Goal: Task Accomplishment & Management: Use online tool/utility

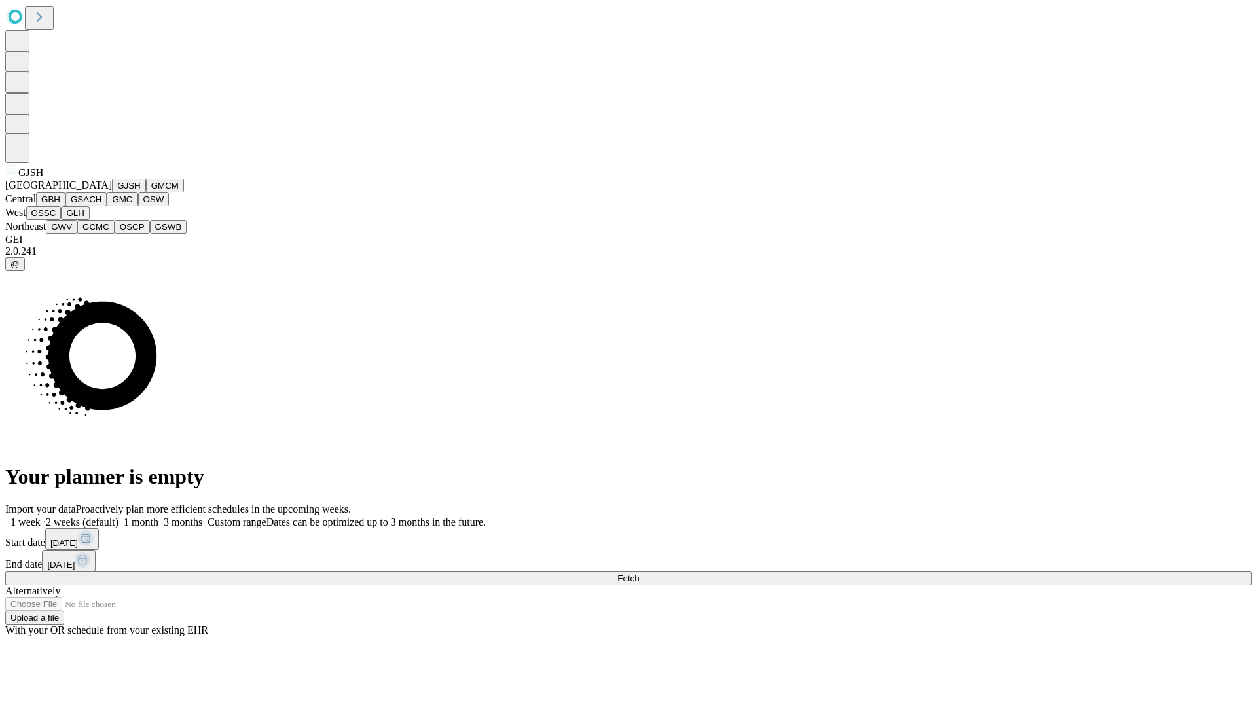
click at [112, 193] on button "GJSH" at bounding box center [129, 186] width 34 height 14
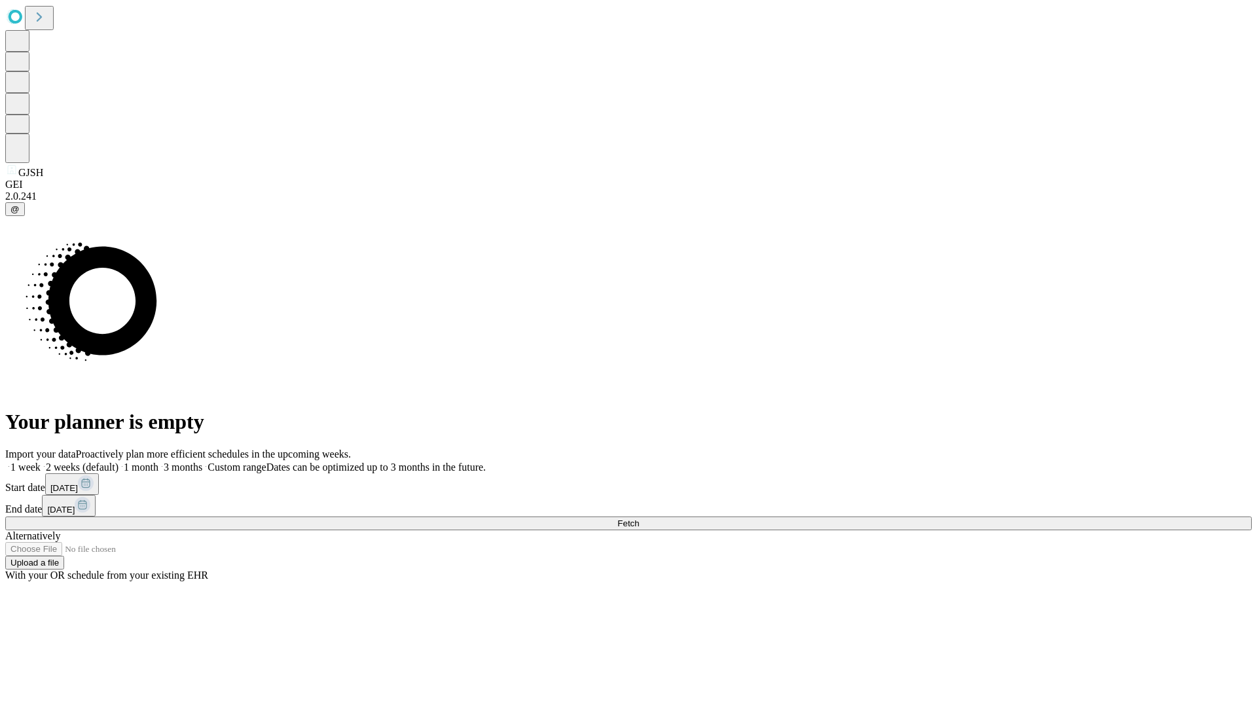
click at [41, 462] on label "1 week" at bounding box center [22, 467] width 35 height 11
click at [639, 519] on span "Fetch" at bounding box center [629, 524] width 22 height 10
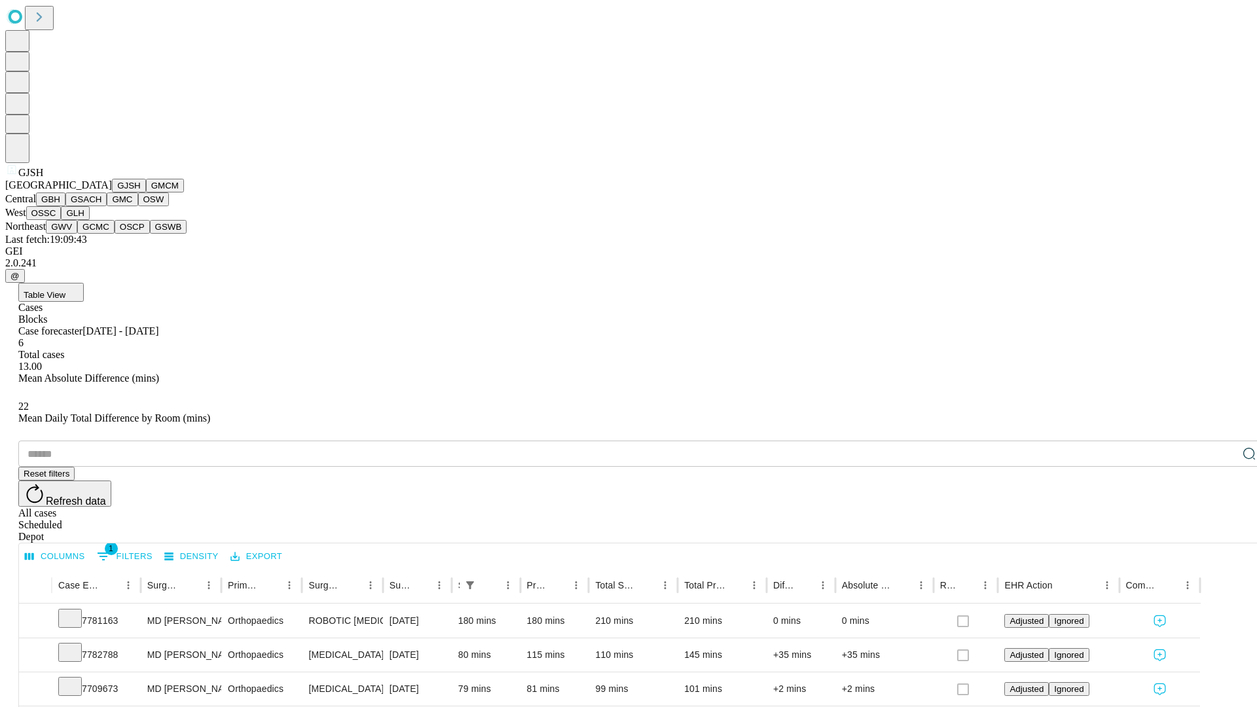
click at [146, 193] on button "GMCM" at bounding box center [165, 186] width 38 height 14
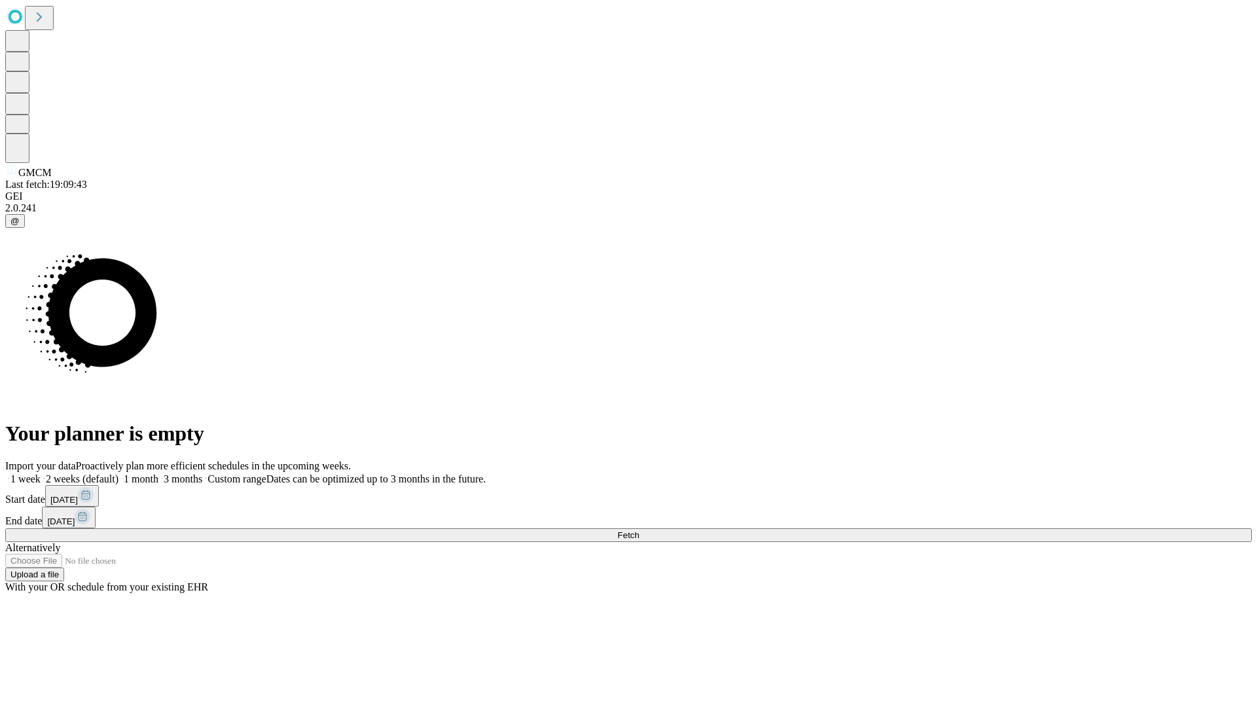
click at [41, 473] on label "1 week" at bounding box center [22, 478] width 35 height 11
click at [639, 530] on span "Fetch" at bounding box center [629, 535] width 22 height 10
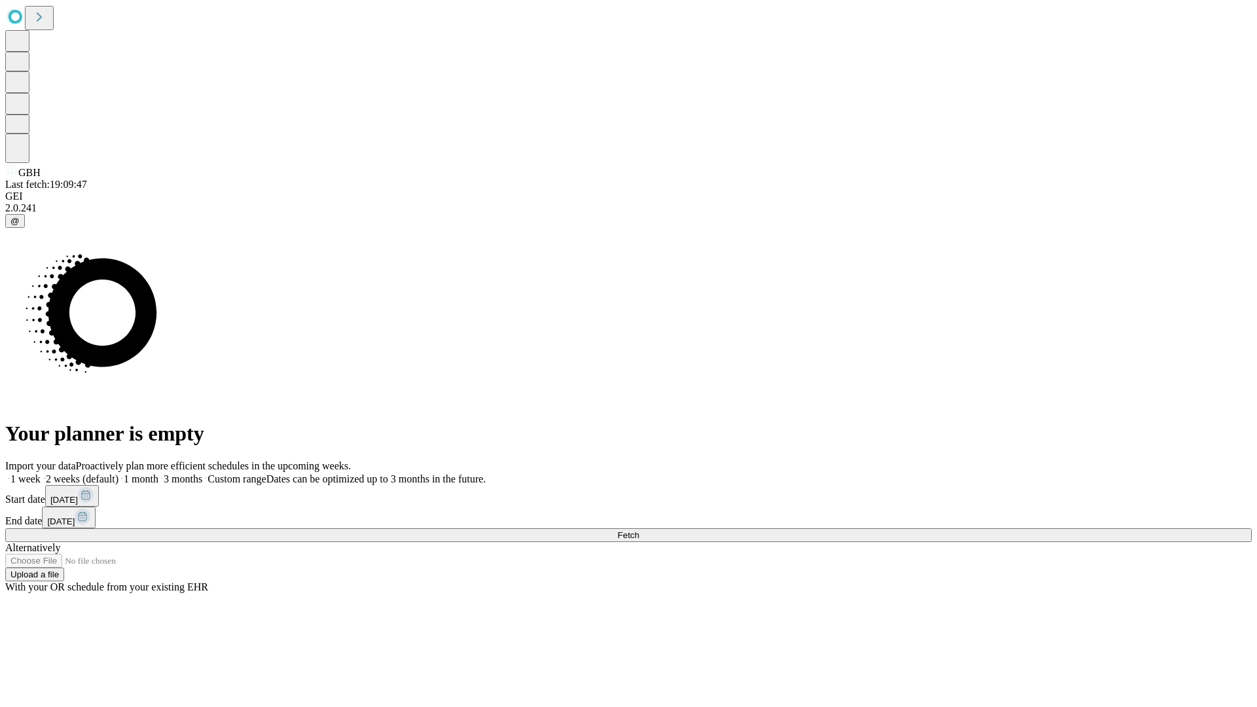
click at [41, 473] on label "1 week" at bounding box center [22, 478] width 35 height 11
click at [639, 530] on span "Fetch" at bounding box center [629, 535] width 22 height 10
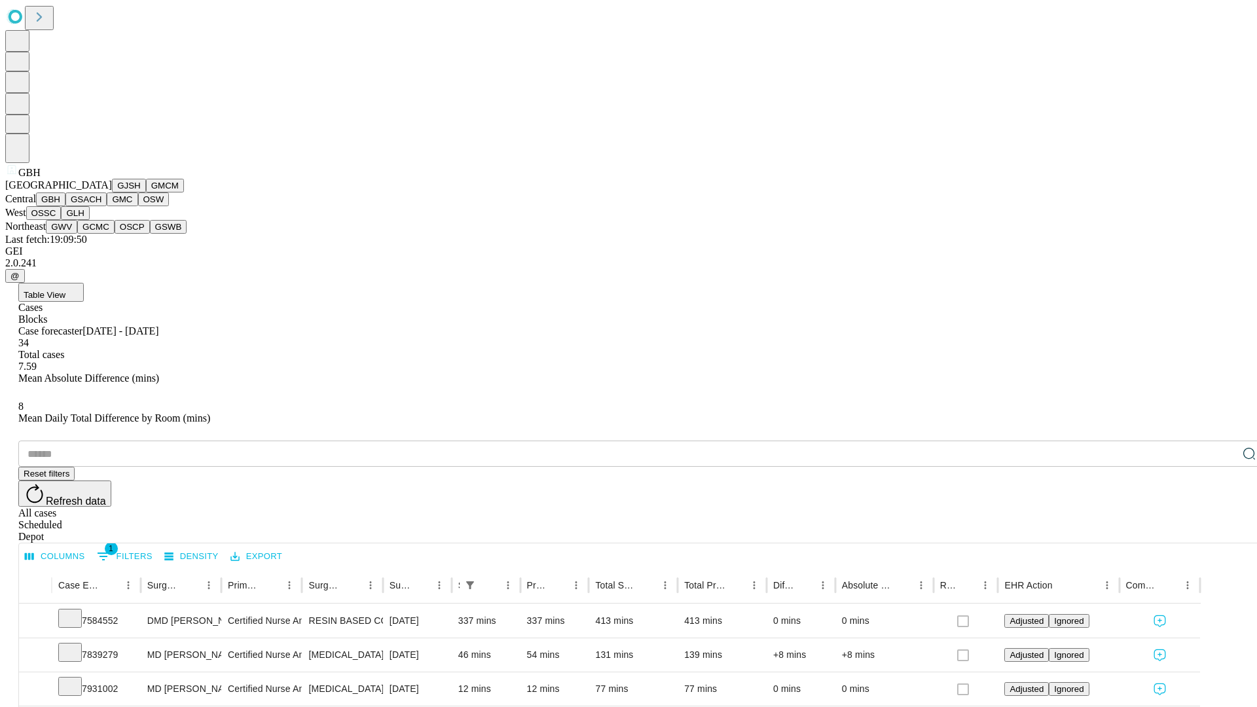
click at [101, 206] on button "GSACH" at bounding box center [85, 200] width 41 height 14
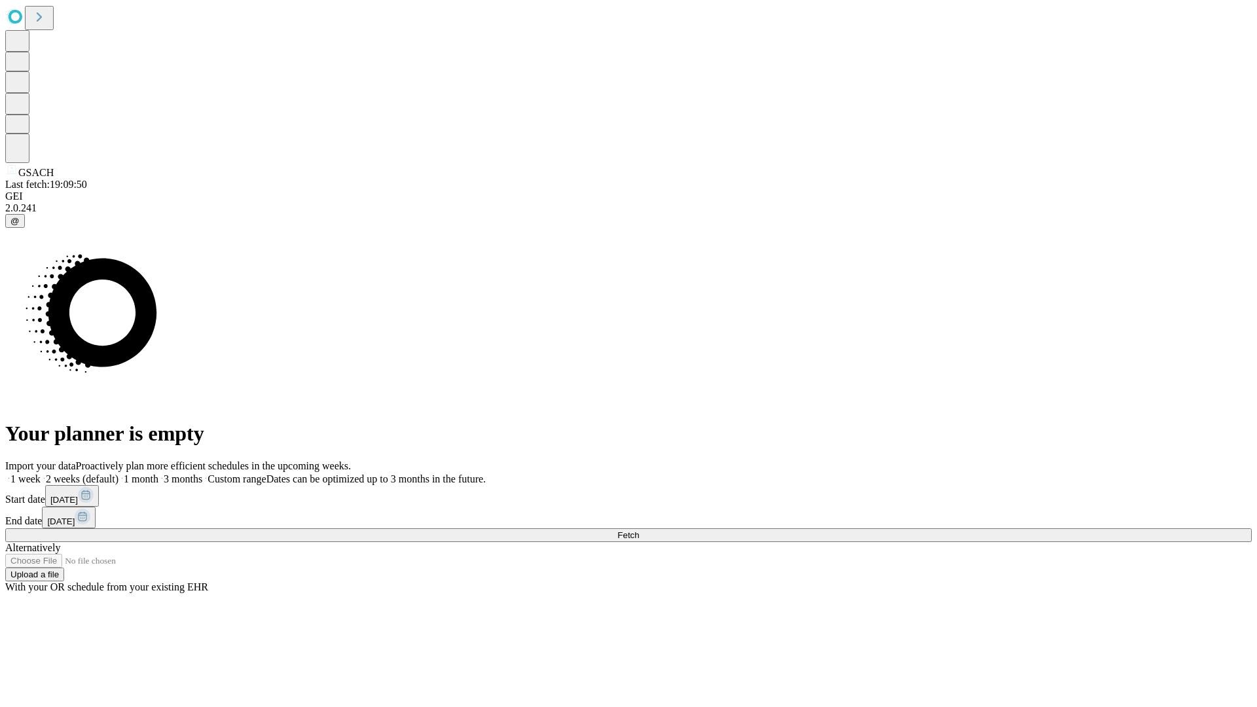
click at [41, 473] on label "1 week" at bounding box center [22, 478] width 35 height 11
click at [639, 530] on span "Fetch" at bounding box center [629, 535] width 22 height 10
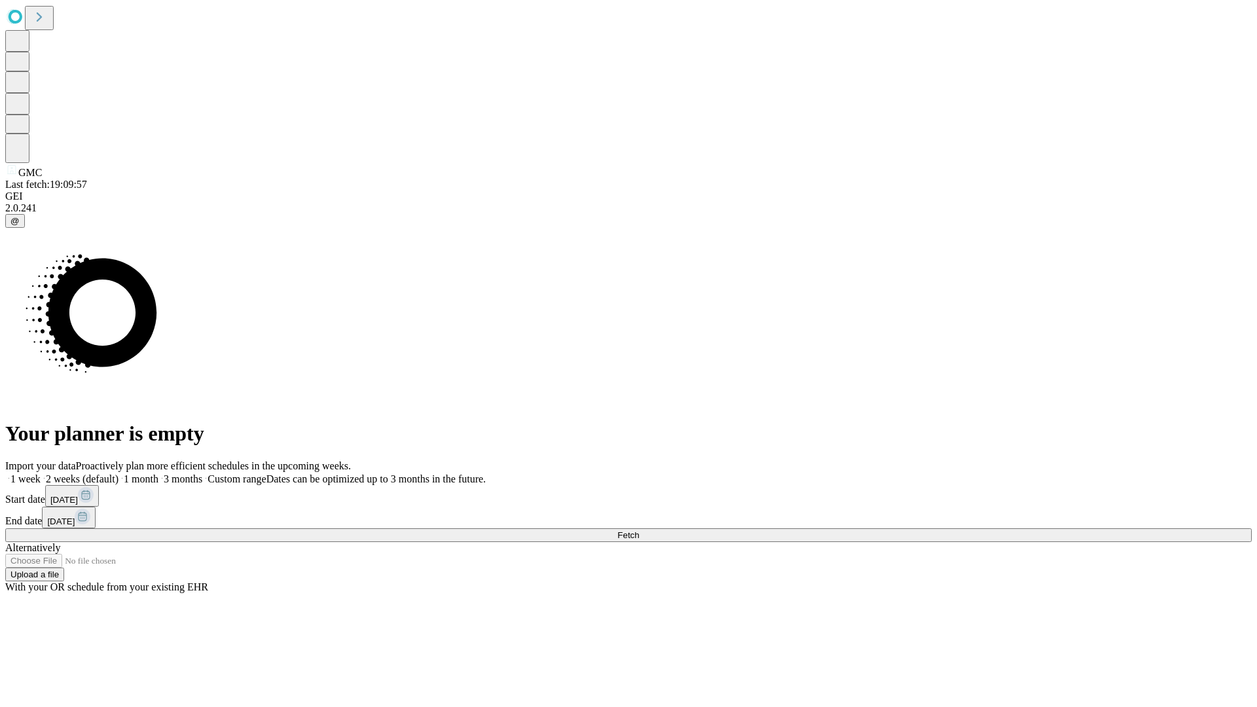
click at [41, 473] on label "1 week" at bounding box center [22, 478] width 35 height 11
click at [639, 530] on span "Fetch" at bounding box center [629, 535] width 22 height 10
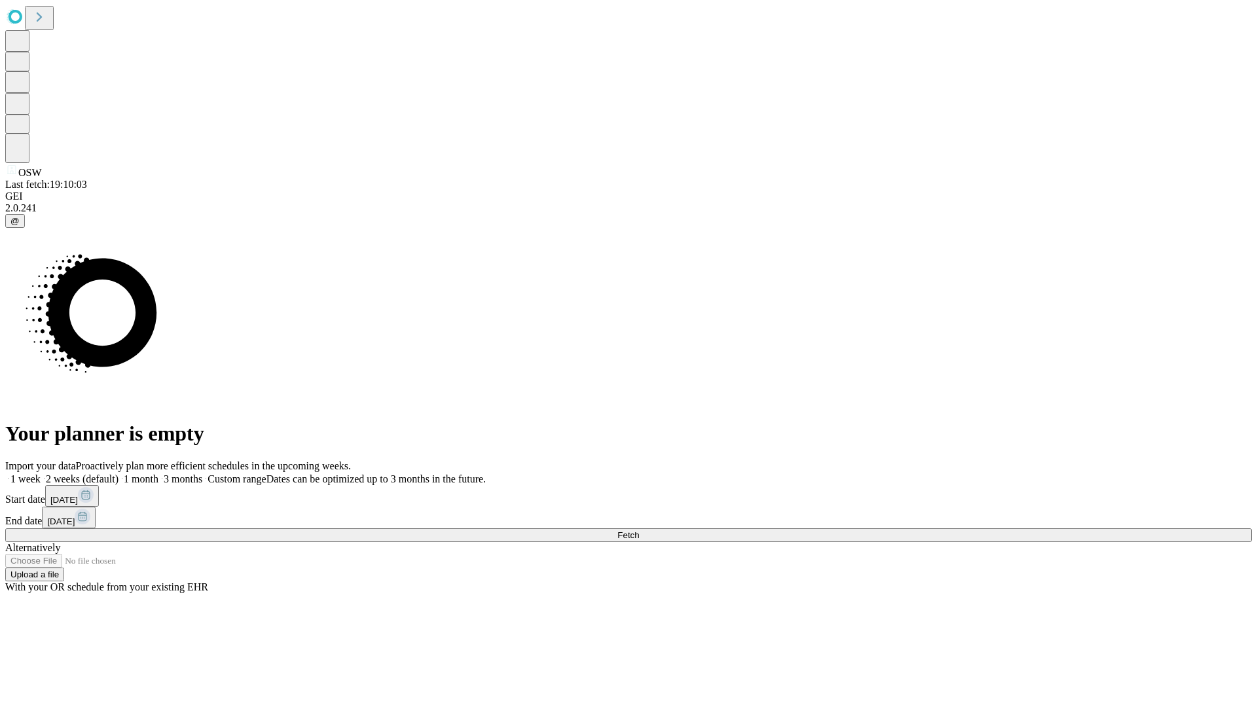
click at [41, 473] on label "1 week" at bounding box center [22, 478] width 35 height 11
click at [639, 530] on span "Fetch" at bounding box center [629, 535] width 22 height 10
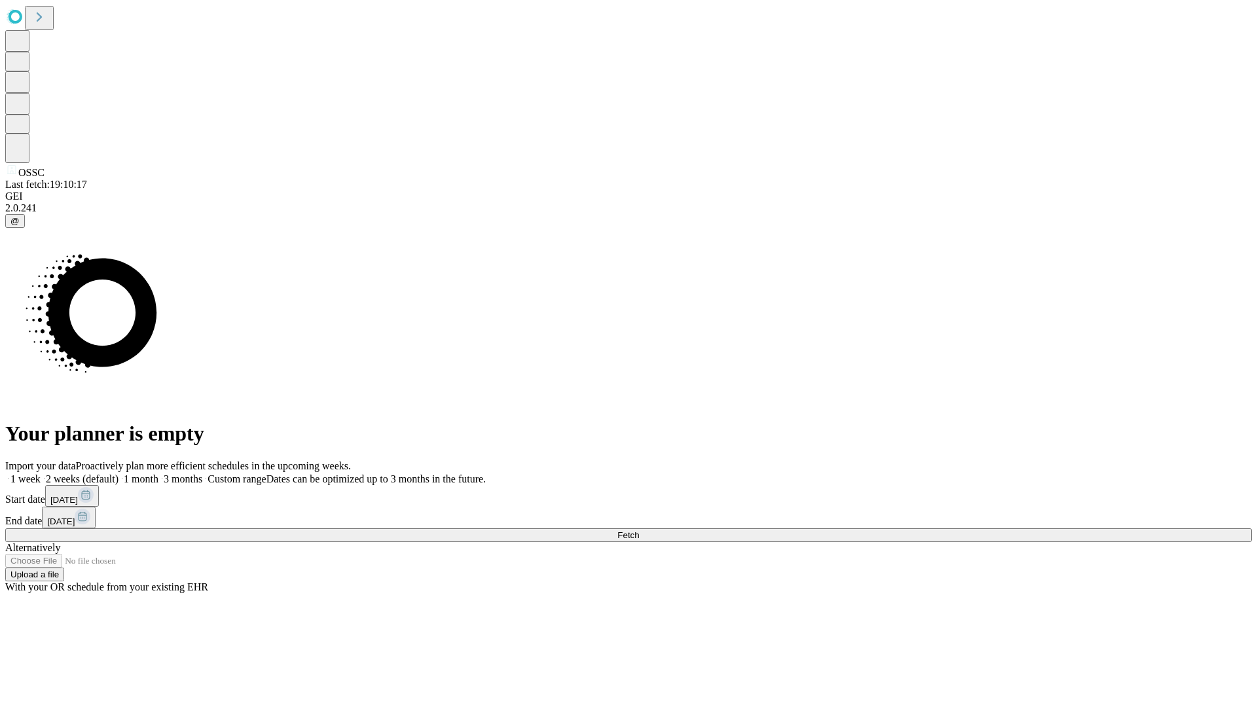
click at [41, 473] on label "1 week" at bounding box center [22, 478] width 35 height 11
click at [639, 530] on span "Fetch" at bounding box center [629, 535] width 22 height 10
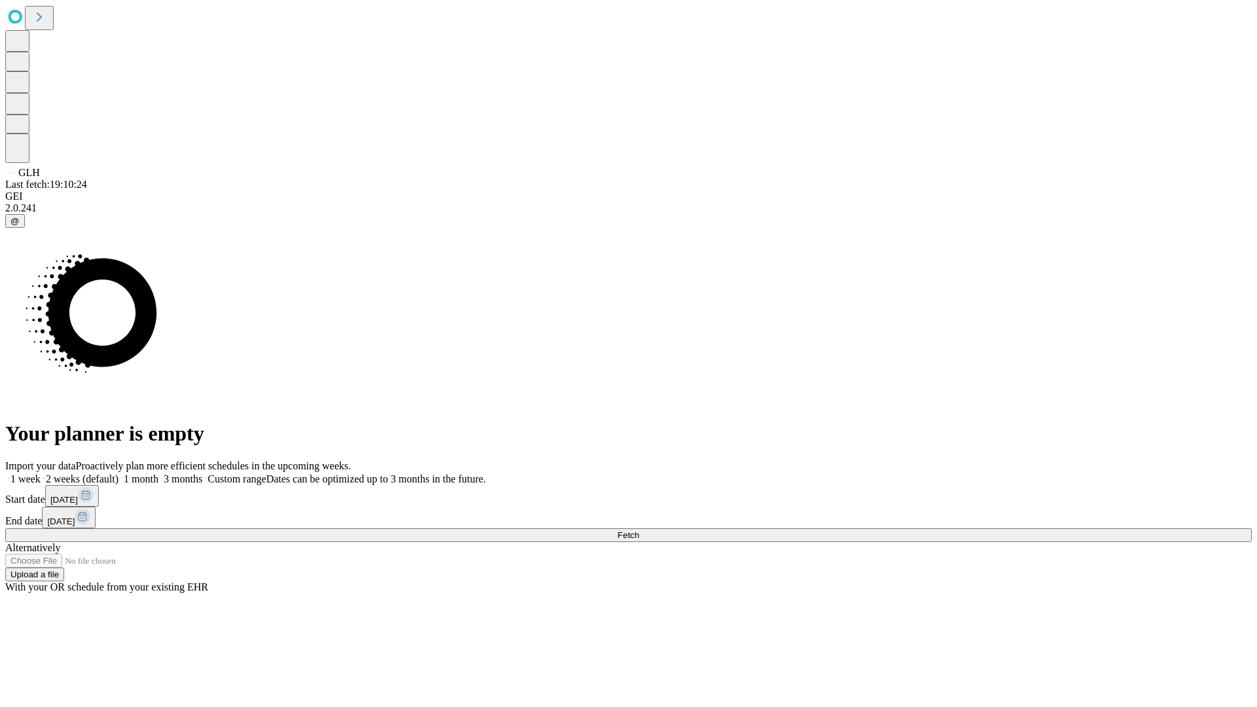
click at [41, 473] on label "1 week" at bounding box center [22, 478] width 35 height 11
click at [639, 530] on span "Fetch" at bounding box center [629, 535] width 22 height 10
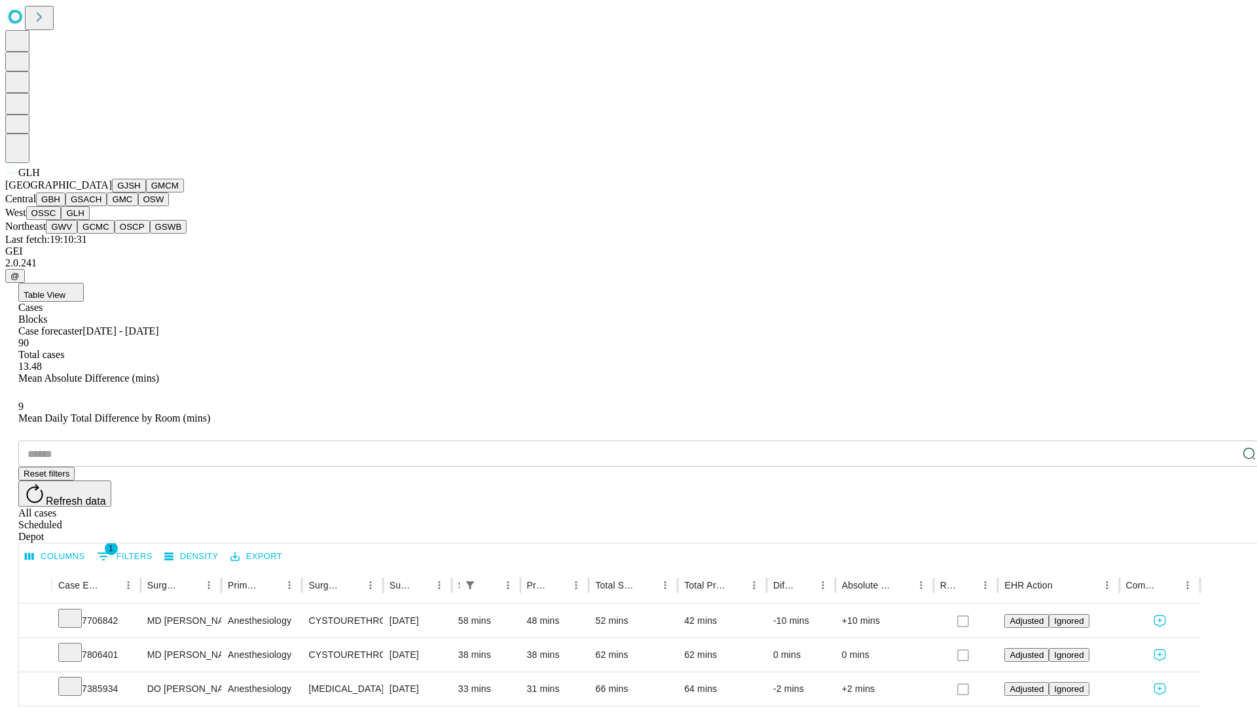
click at [77, 234] on button "GWV" at bounding box center [61, 227] width 31 height 14
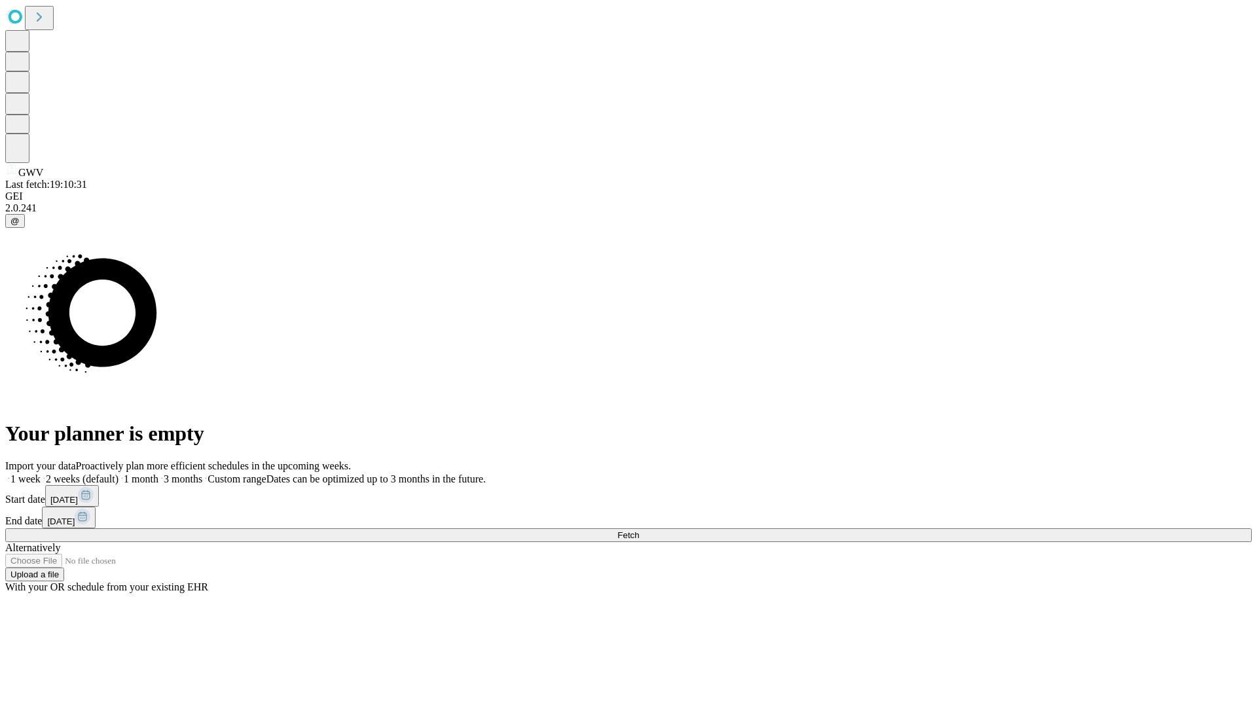
click at [41, 473] on label "1 week" at bounding box center [22, 478] width 35 height 11
click at [639, 530] on span "Fetch" at bounding box center [629, 535] width 22 height 10
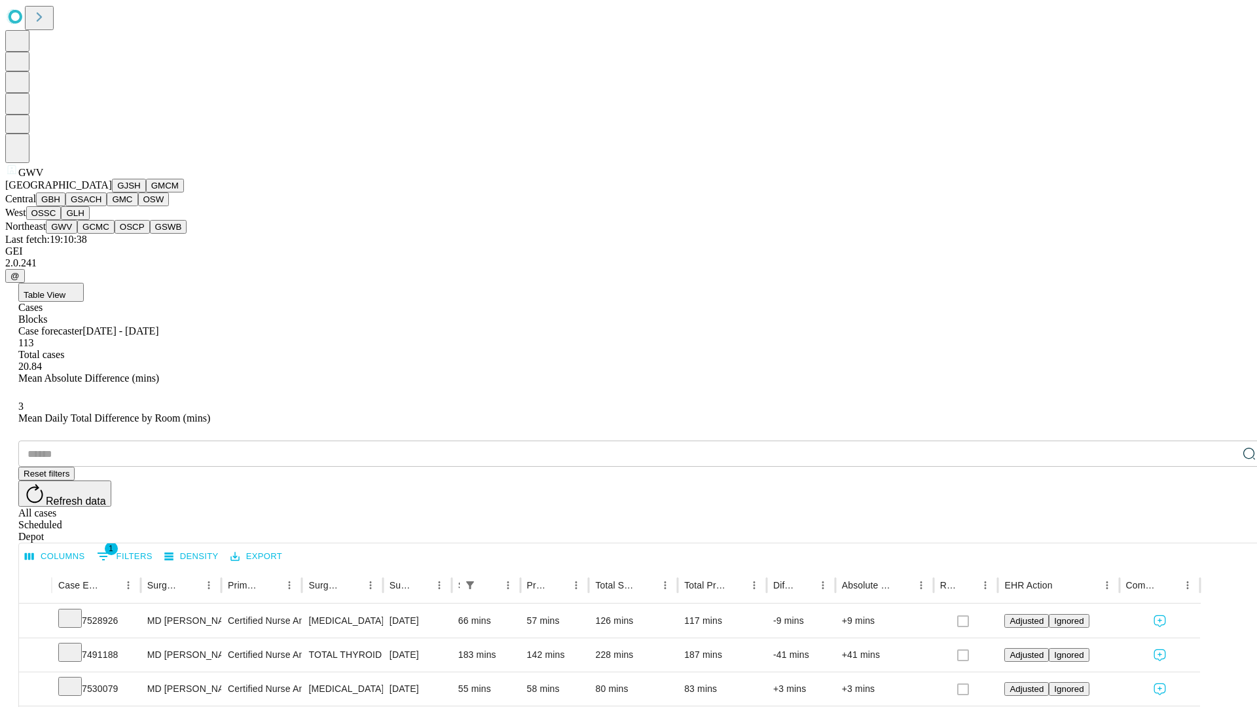
click at [101, 234] on button "GCMC" at bounding box center [95, 227] width 37 height 14
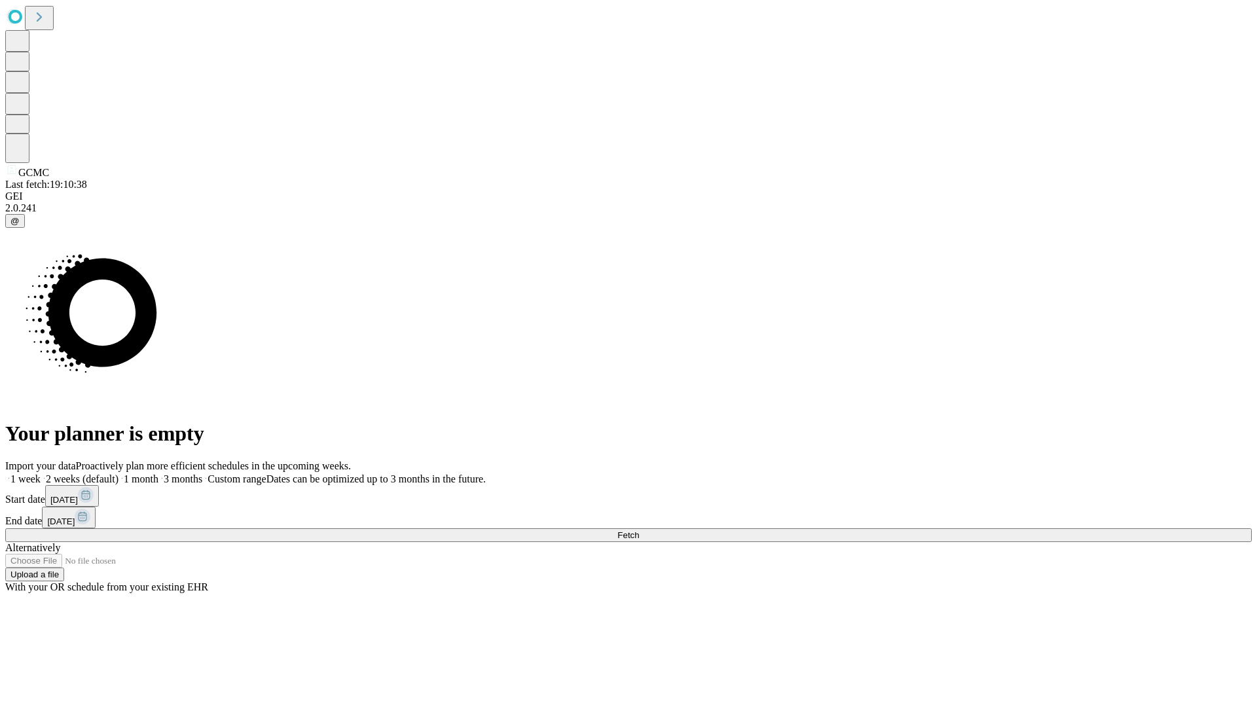
click at [41, 473] on label "1 week" at bounding box center [22, 478] width 35 height 11
click at [639, 530] on span "Fetch" at bounding box center [629, 535] width 22 height 10
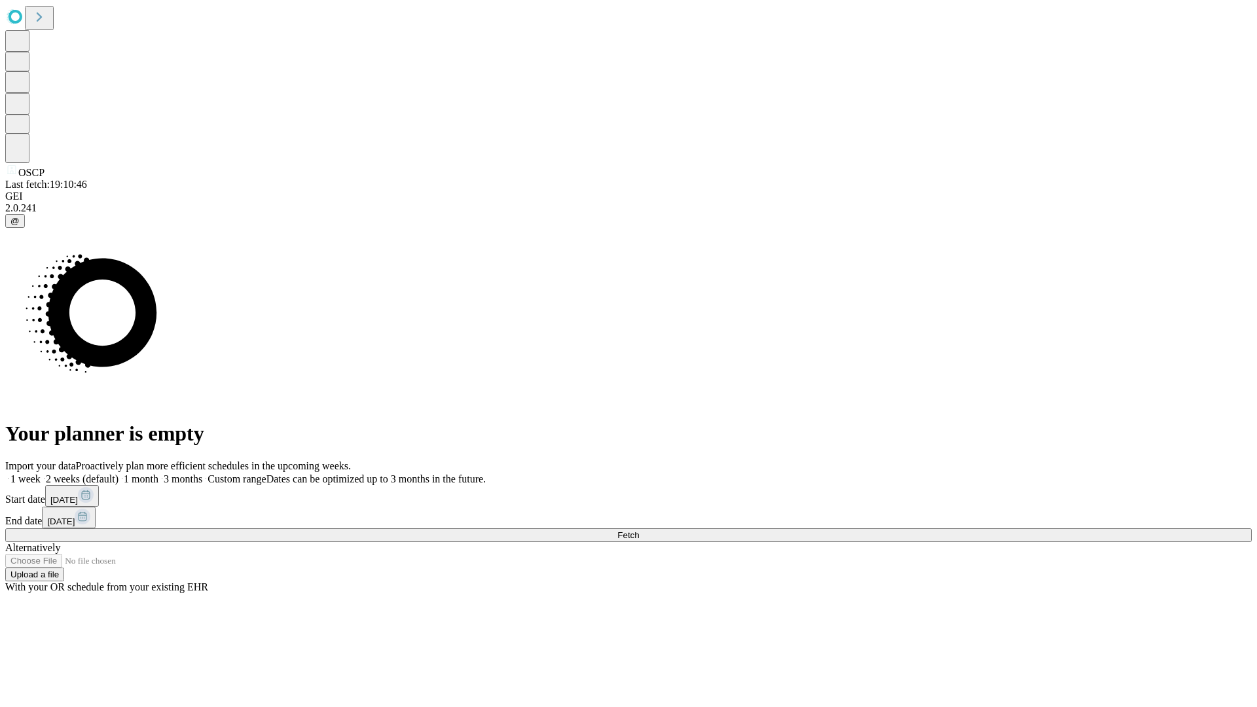
click at [41, 473] on label "1 week" at bounding box center [22, 478] width 35 height 11
click at [639, 530] on span "Fetch" at bounding box center [629, 535] width 22 height 10
